Goal: Information Seeking & Learning: Find specific fact

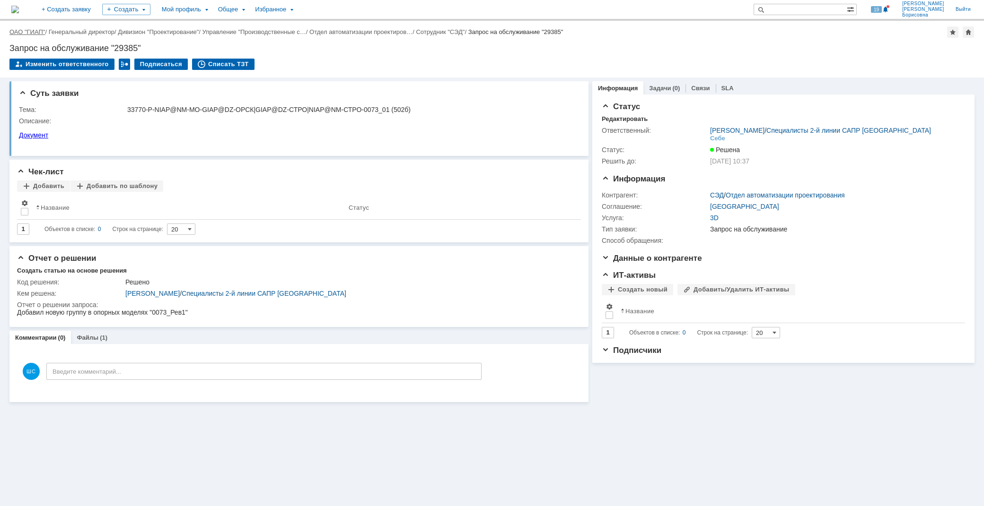
click at [24, 28] on link "ОАО "ГИАП"" at bounding box center [26, 31] width 35 height 7
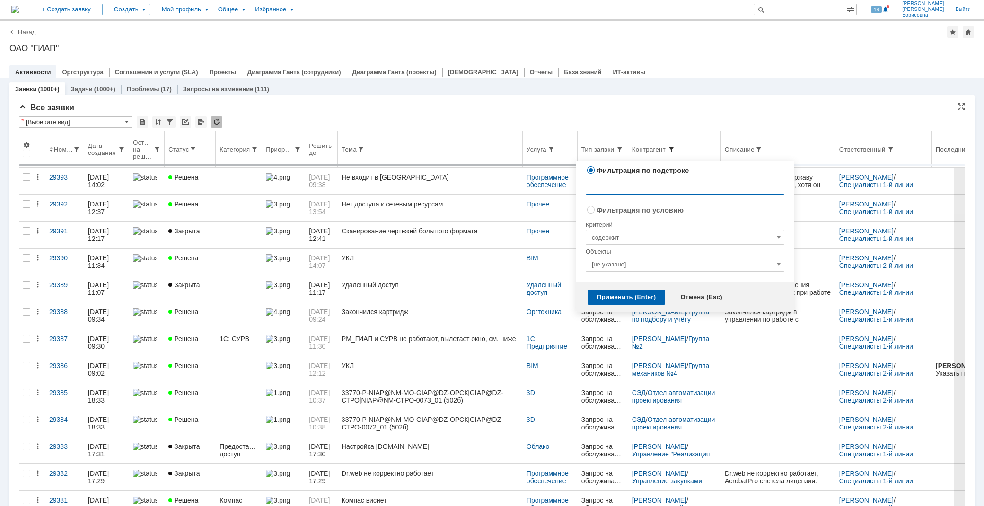
click at [675, 147] on span at bounding box center [671, 150] width 8 height 8
type input "фокин"
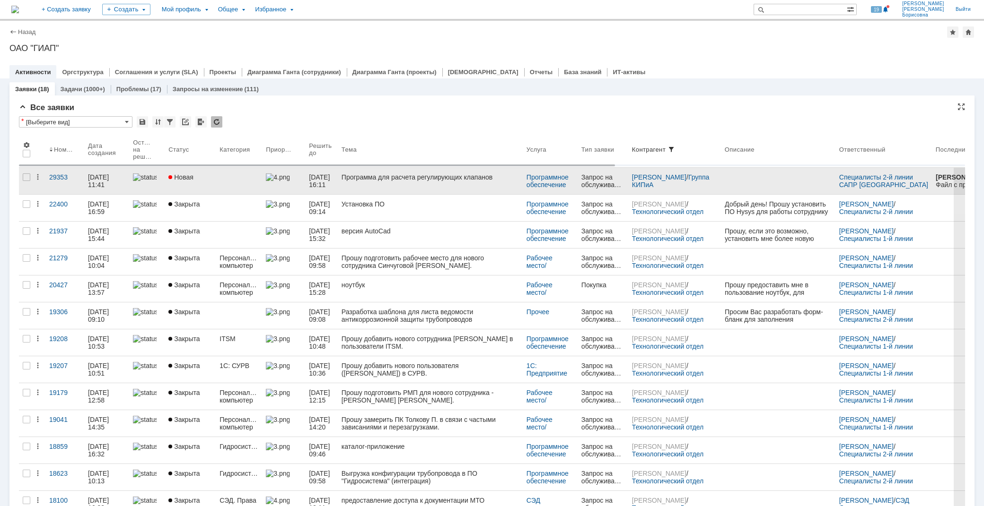
click at [411, 179] on div "Программа для расчета регулирующих клапанов" at bounding box center [429, 178] width 177 height 8
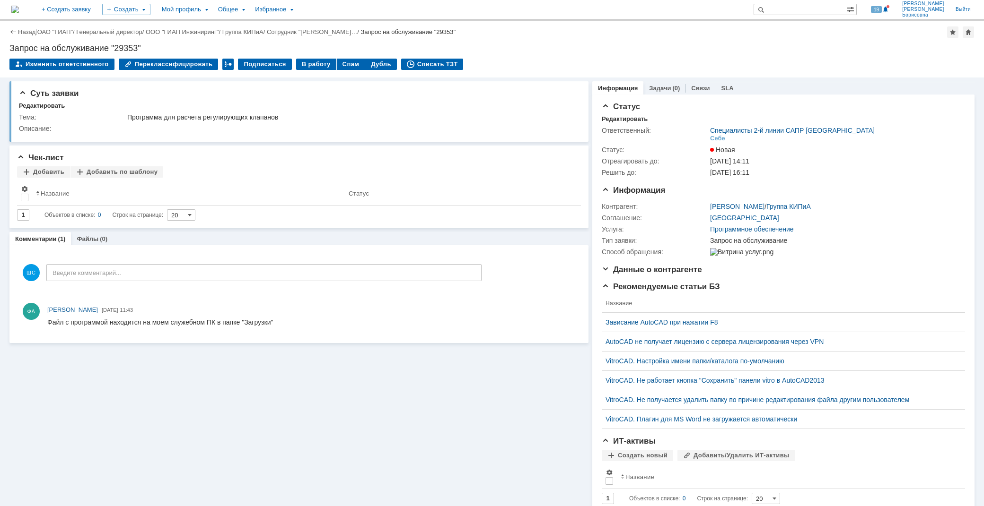
click at [393, 434] on div "Суть заявки Редактировать Тема: Программа для расчета регулирующих клапанов Опи…" at bounding box center [298, 304] width 579 height 452
click at [27, 31] on link "Назад" at bounding box center [26, 31] width 17 height 7
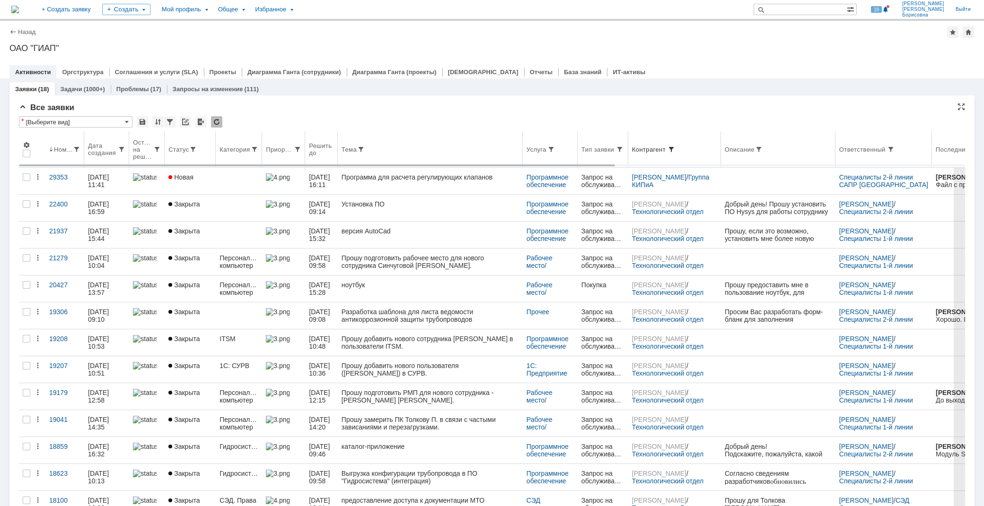
click at [675, 147] on span at bounding box center [671, 150] width 8 height 8
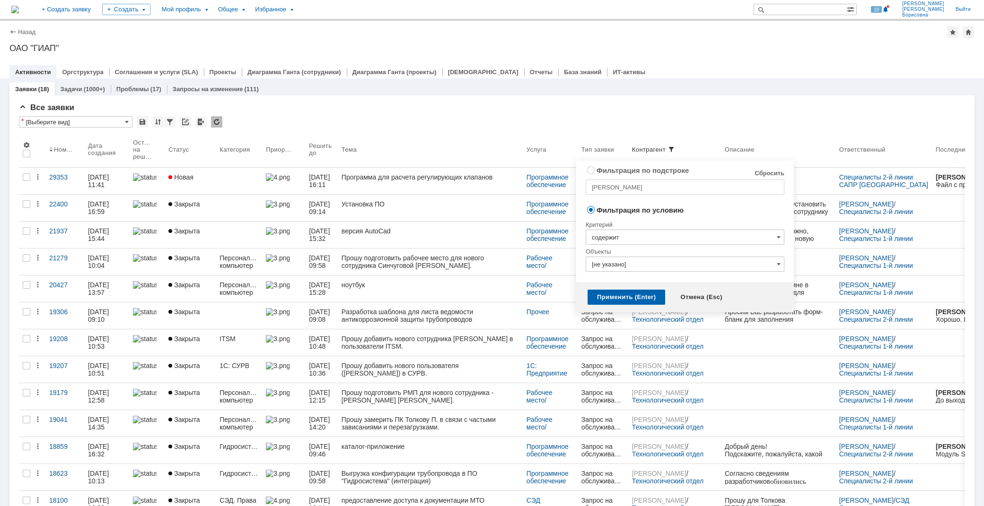
click at [770, 175] on link "Сбросить" at bounding box center [769, 174] width 30 height 8
radio input "true"
click at [644, 298] on div "Применить (Enter)" at bounding box center [626, 297] width 78 height 15
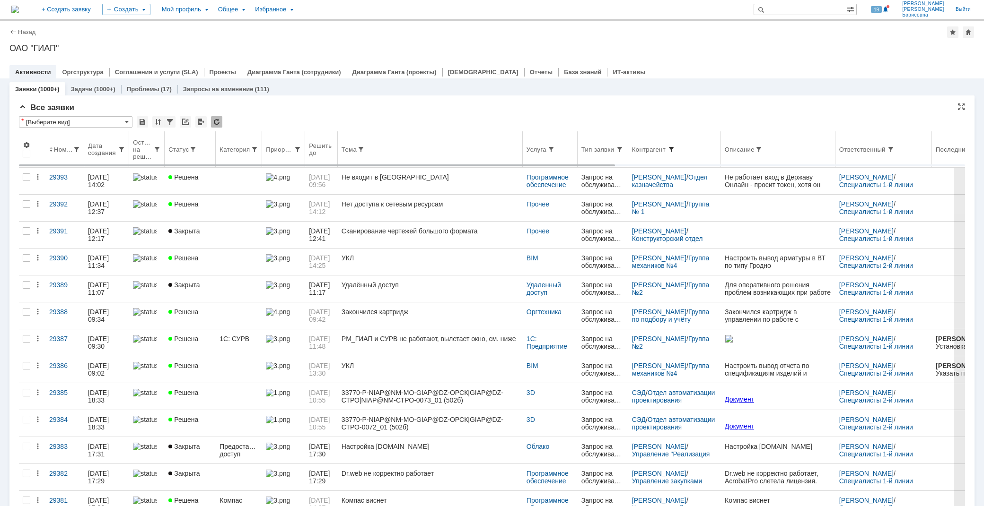
click at [675, 148] on span at bounding box center [671, 150] width 8 height 8
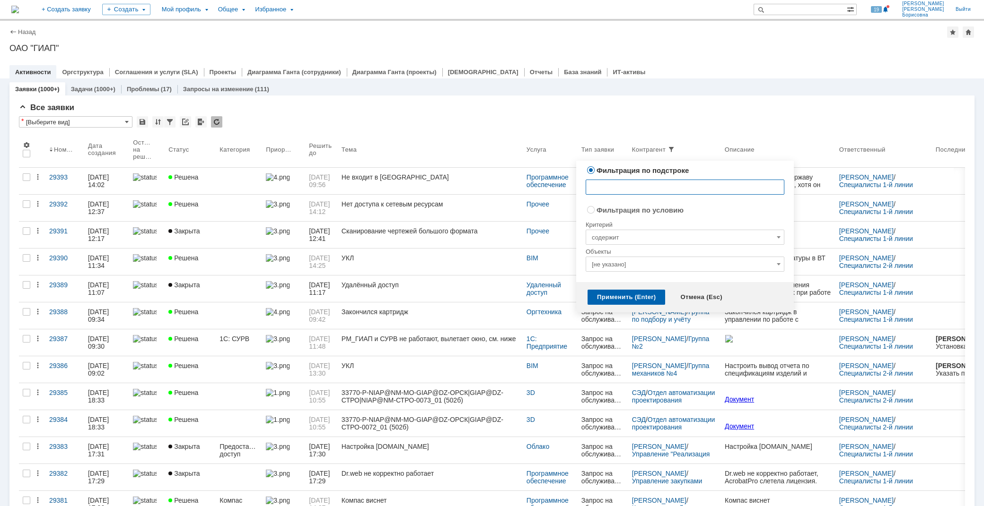
click at [638, 181] on input "text" at bounding box center [684, 187] width 199 height 15
type input "фок"
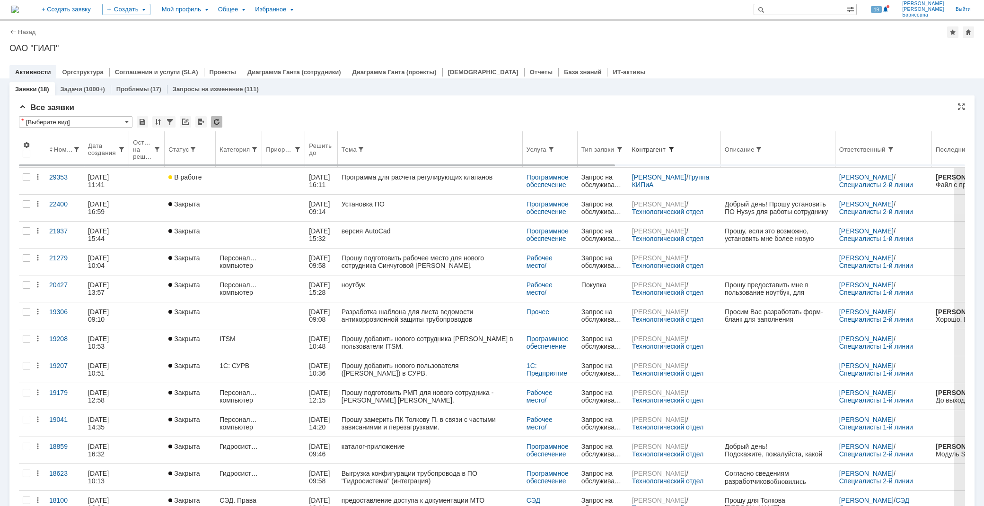
click at [675, 147] on span at bounding box center [671, 150] width 8 height 8
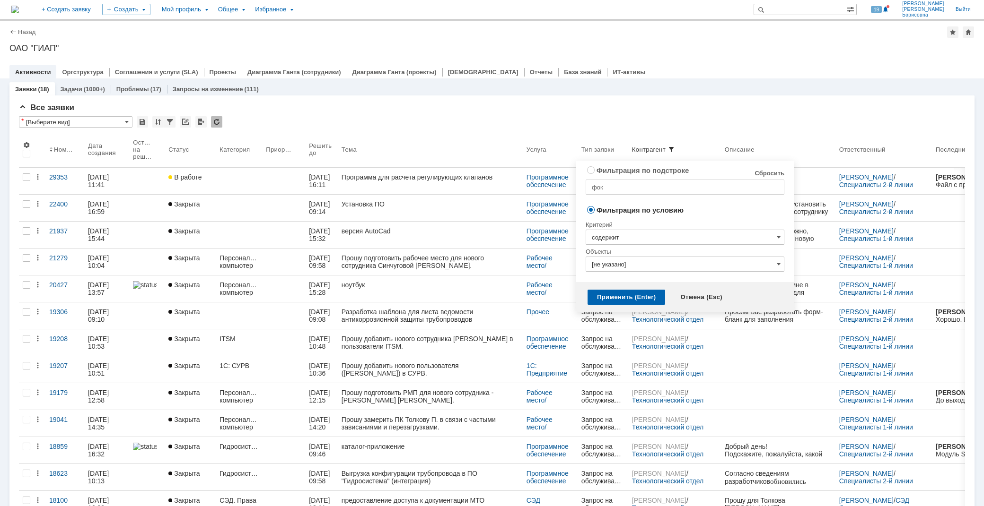
click at [781, 172] on link "Сбросить" at bounding box center [769, 174] width 30 height 8
radio input "true"
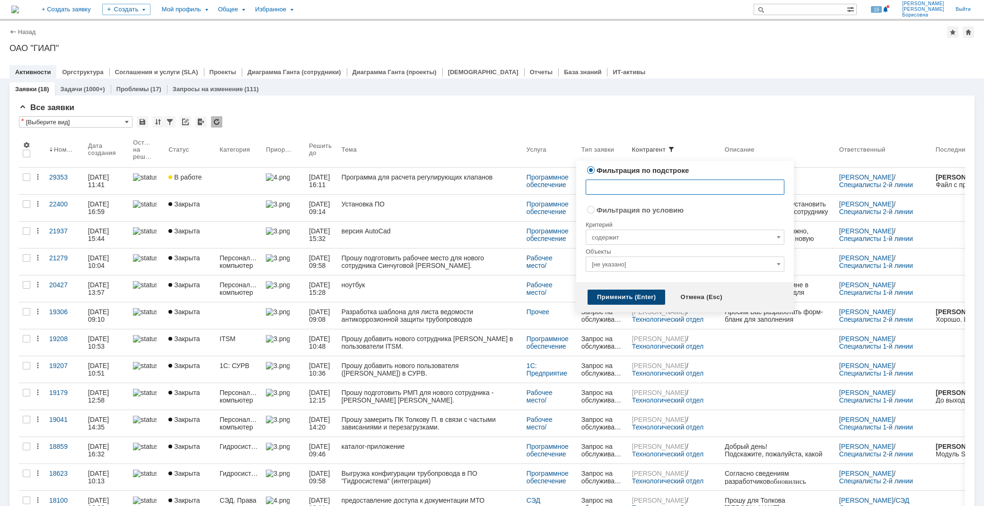
click at [610, 297] on div "Применить (Enter)" at bounding box center [626, 297] width 78 height 15
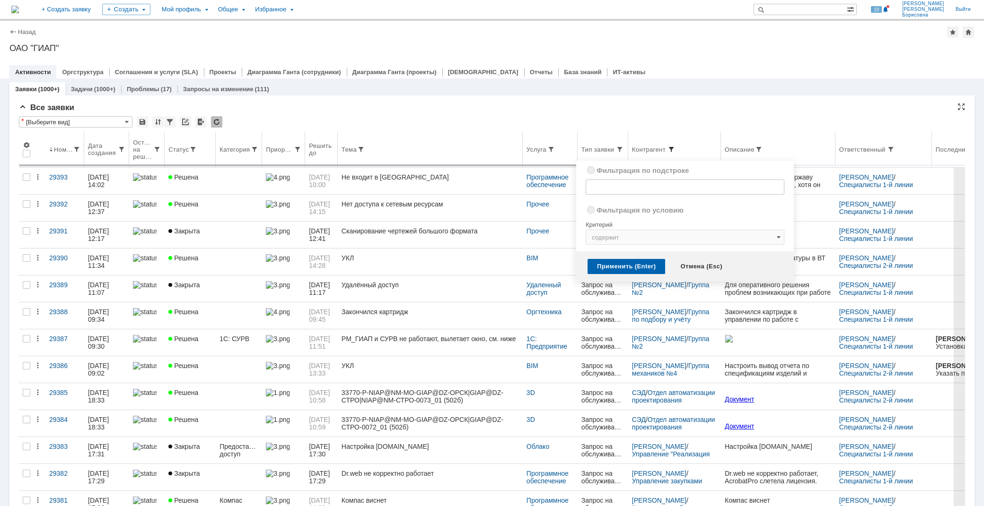
radio input "true"
click at [675, 146] on span at bounding box center [671, 150] width 8 height 8
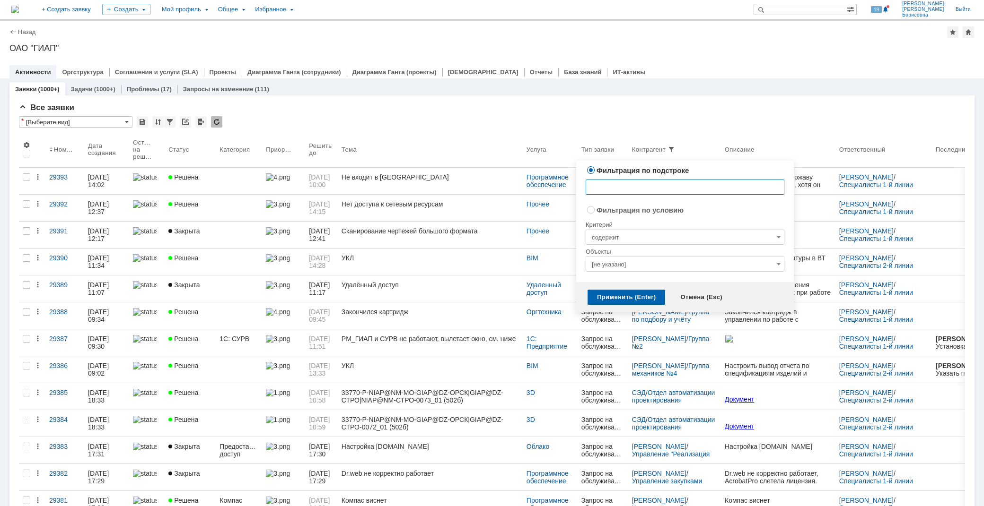
click at [635, 186] on input "text" at bounding box center [684, 187] width 199 height 15
type input "фоки"
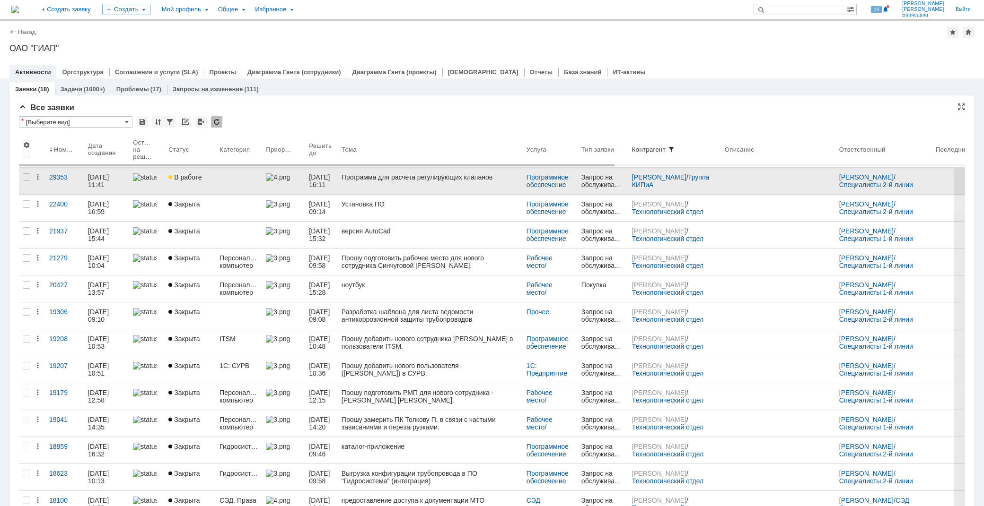
click at [370, 178] on div "Программа для расчета регулирующих клапанов" at bounding box center [429, 178] width 177 height 8
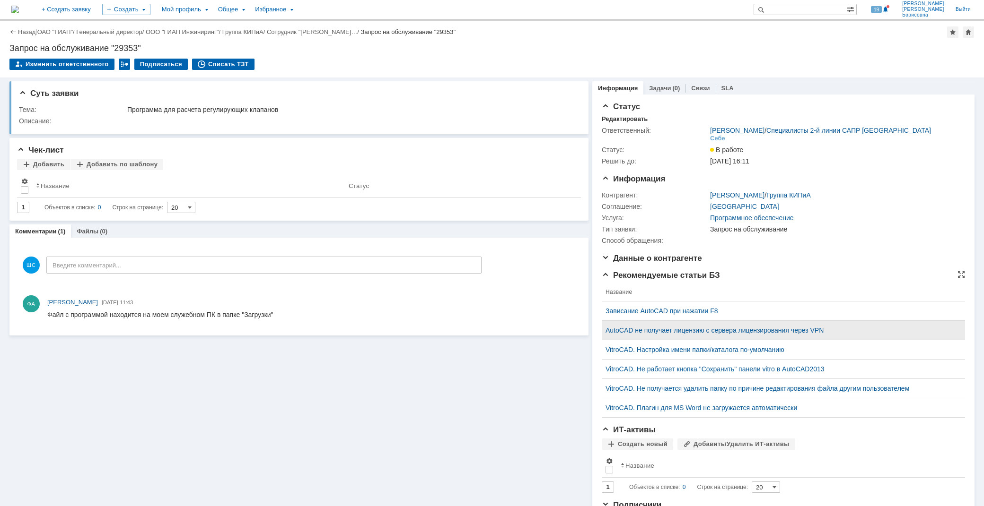
scroll to position [21, 0]
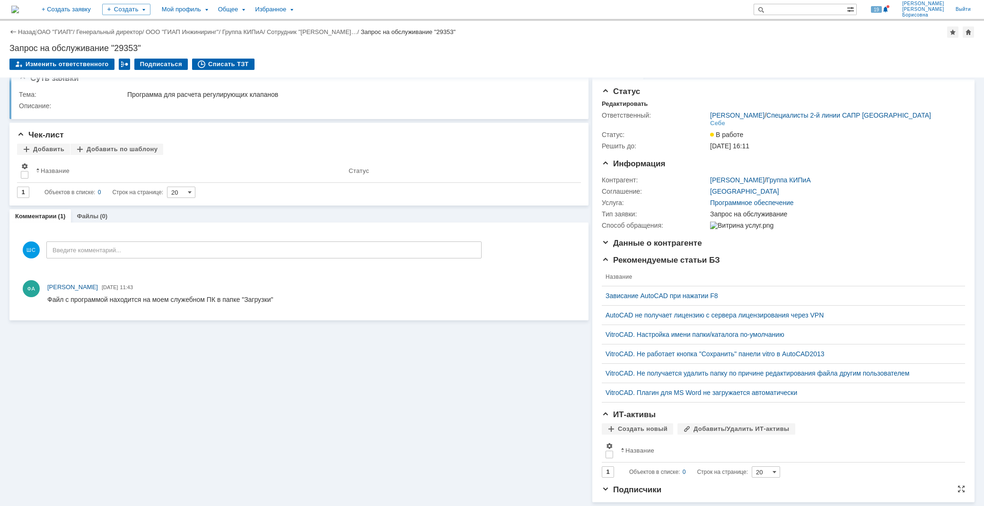
click at [601, 488] on span "Подписчики" at bounding box center [631, 490] width 60 height 9
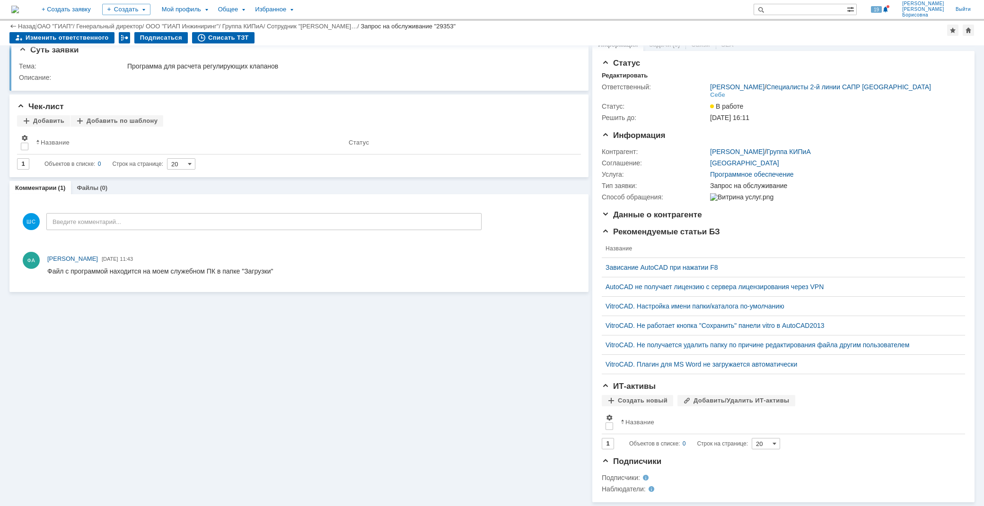
scroll to position [0, 0]
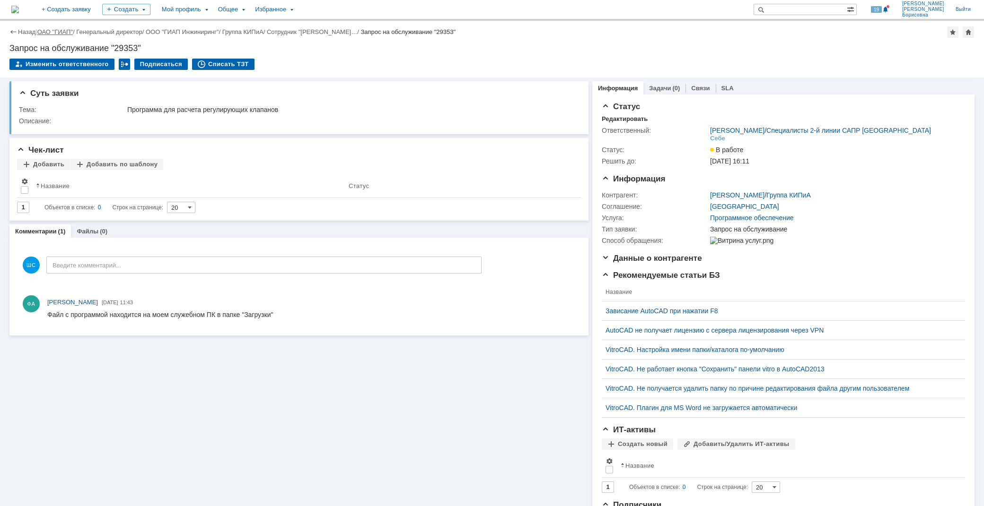
click at [54, 32] on link "ОАО "ГИАП"" at bounding box center [54, 31] width 35 height 7
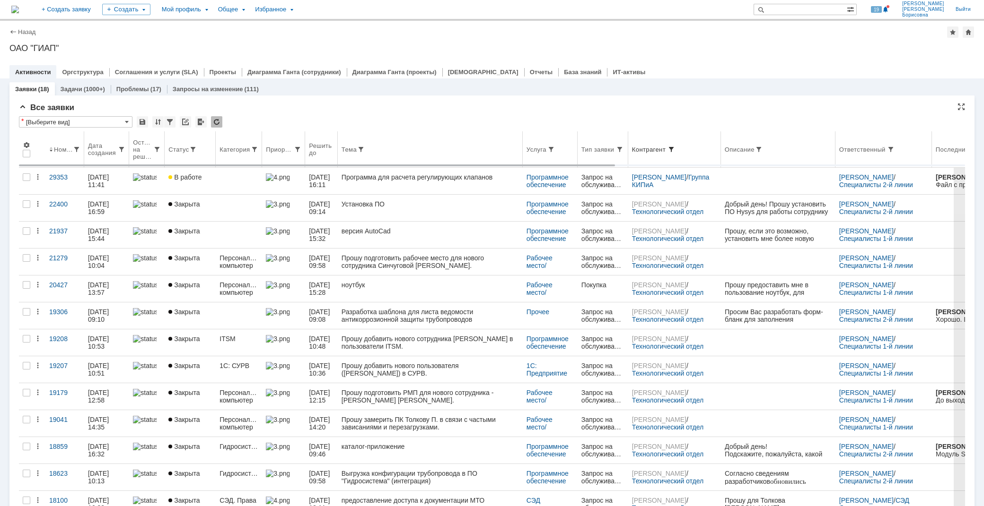
click at [675, 146] on span at bounding box center [671, 150] width 8 height 8
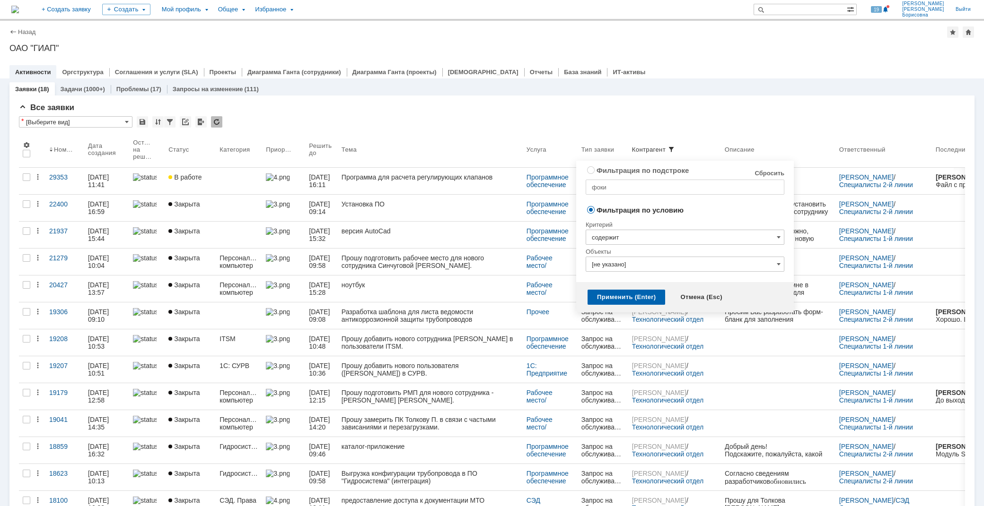
drag, startPoint x: 763, startPoint y: 174, endPoint x: 770, endPoint y: 176, distance: 7.6
click at [766, 175] on link "Сбросить" at bounding box center [769, 174] width 30 height 8
radio input "true"
click at [605, 296] on div "Применить (Enter)" at bounding box center [626, 297] width 78 height 15
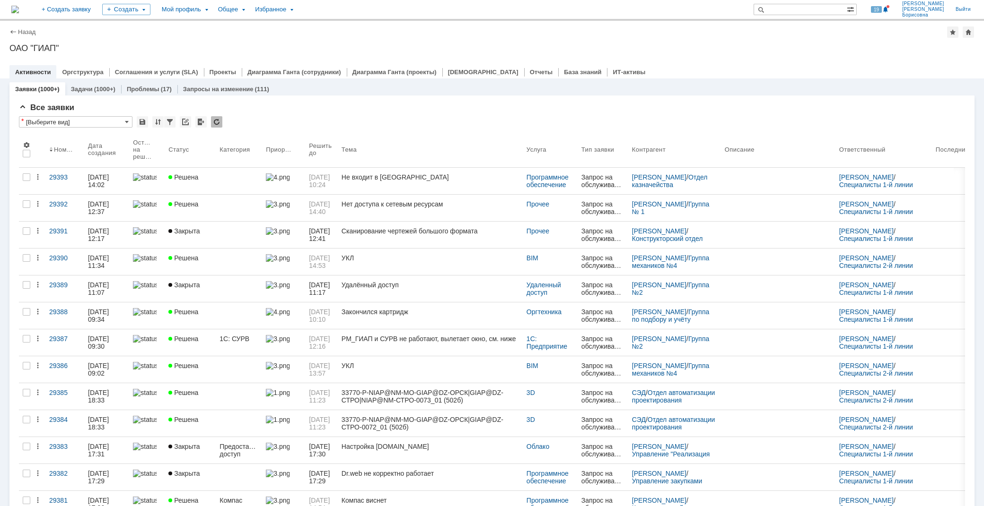
click at [694, 40] on div "Назад | ОАО "ГИАП" ОАО "ГИАП" root$101 Активности Оргструктура Соглашения и усл…" at bounding box center [492, 50] width 984 height 58
